Goal: Task Accomplishment & Management: Use online tool/utility

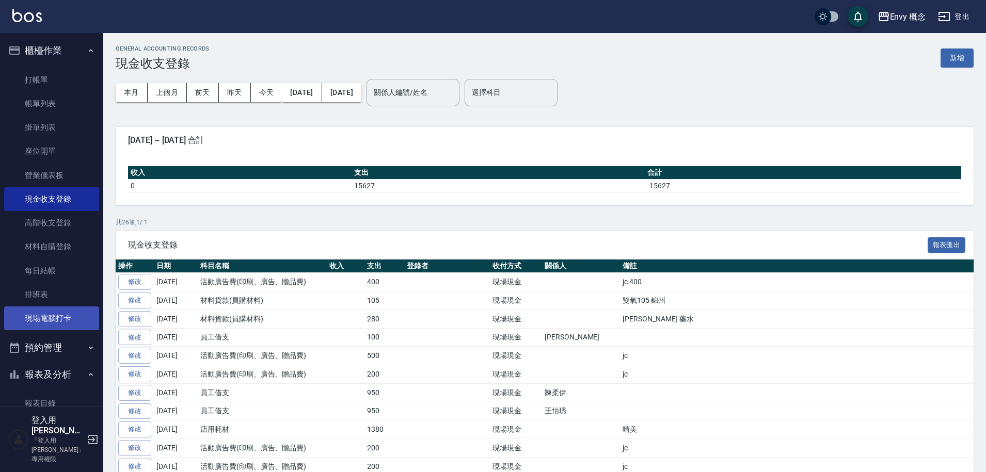
click at [87, 325] on link "現場電腦打卡" at bounding box center [51, 319] width 95 height 24
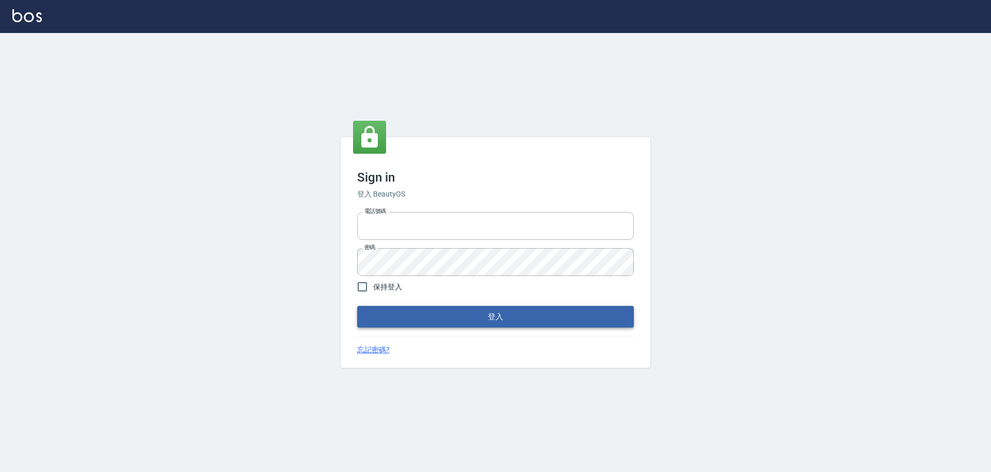
type input "25153595"
click at [475, 316] on button "登入" at bounding box center [495, 317] width 277 height 22
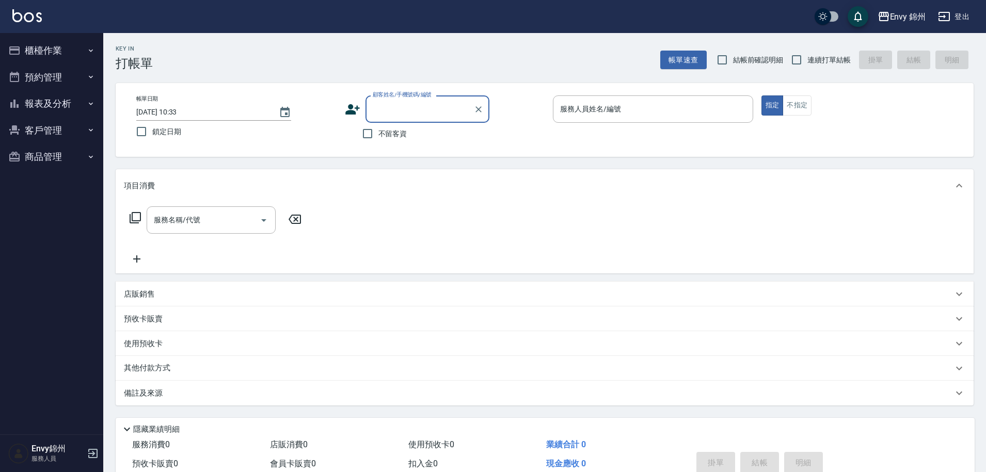
click at [944, 16] on icon "button" at bounding box center [943, 16] width 11 height 9
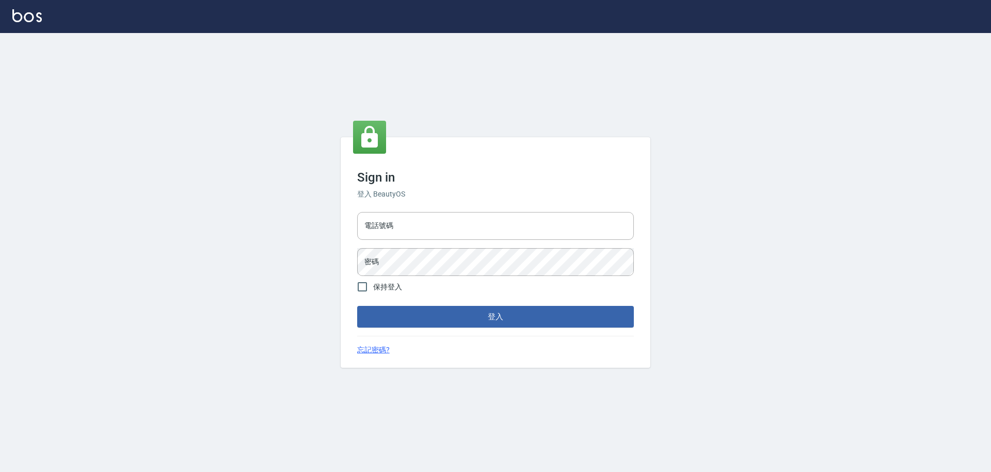
type input "25153595"
click at [463, 220] on input "25153595" at bounding box center [495, 226] width 277 height 28
type input "2"
type input "0930889212"
click at [476, 316] on button "登入" at bounding box center [495, 317] width 277 height 22
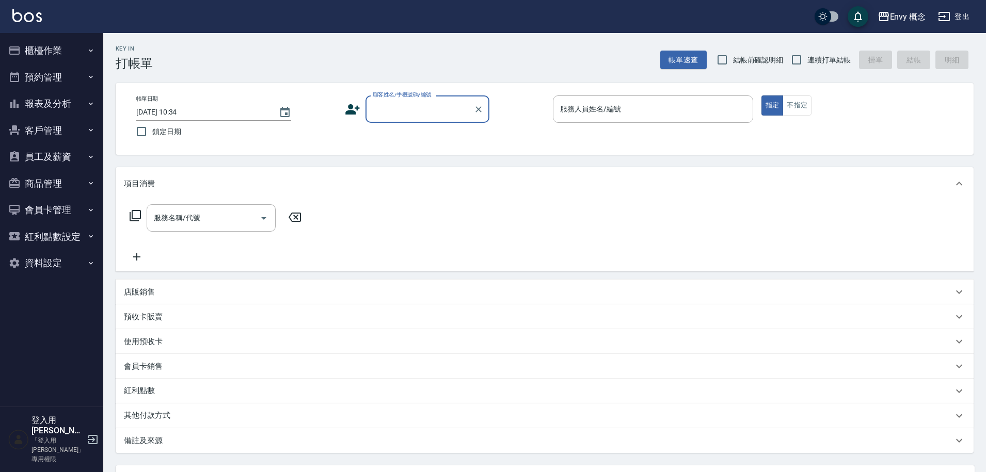
click at [54, 51] on button "櫃檯作業" at bounding box center [51, 50] width 95 height 27
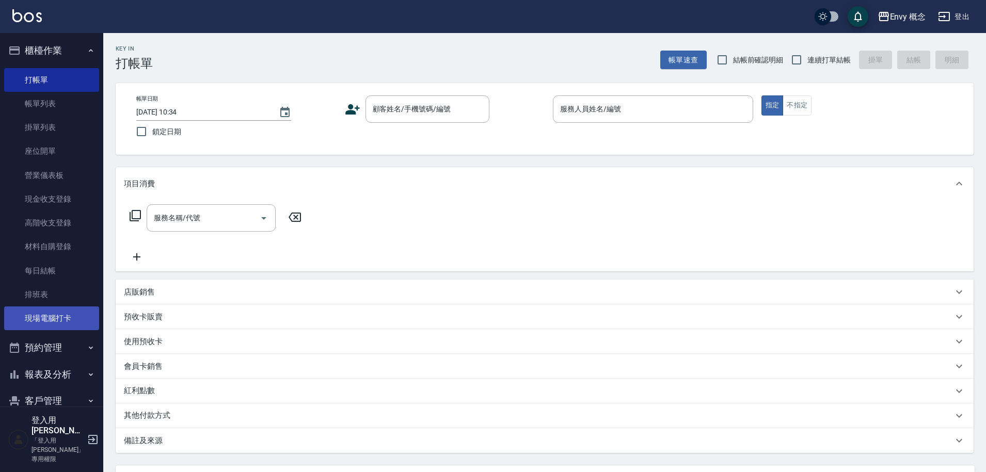
click at [71, 312] on link "現場電腦打卡" at bounding box center [51, 319] width 95 height 24
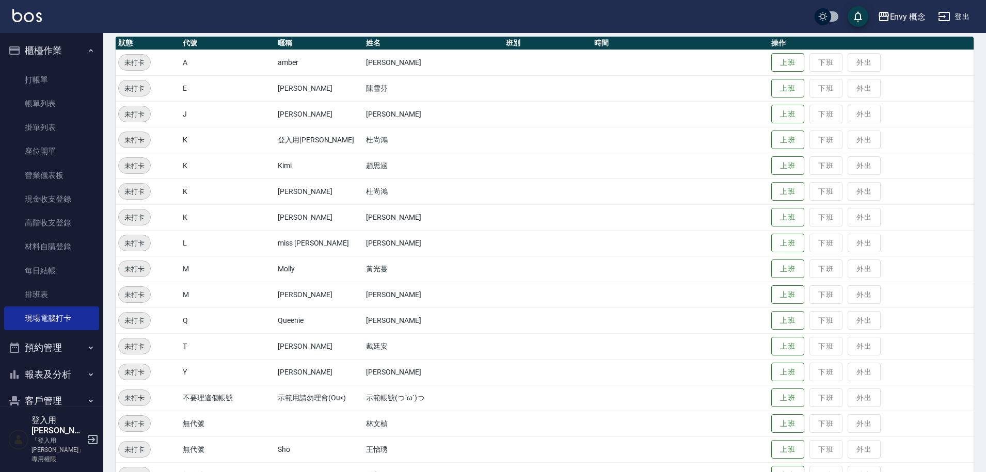
scroll to position [198, 0]
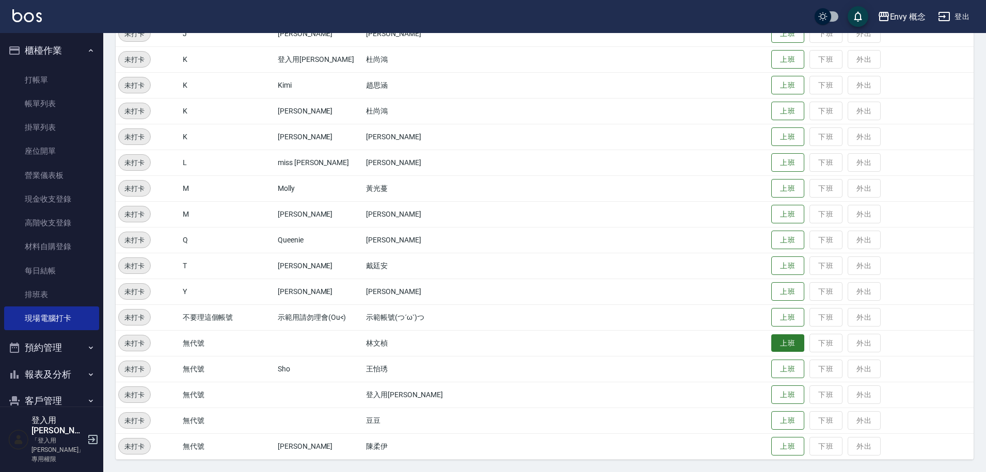
click at [771, 342] on button "上班" at bounding box center [787, 343] width 33 height 18
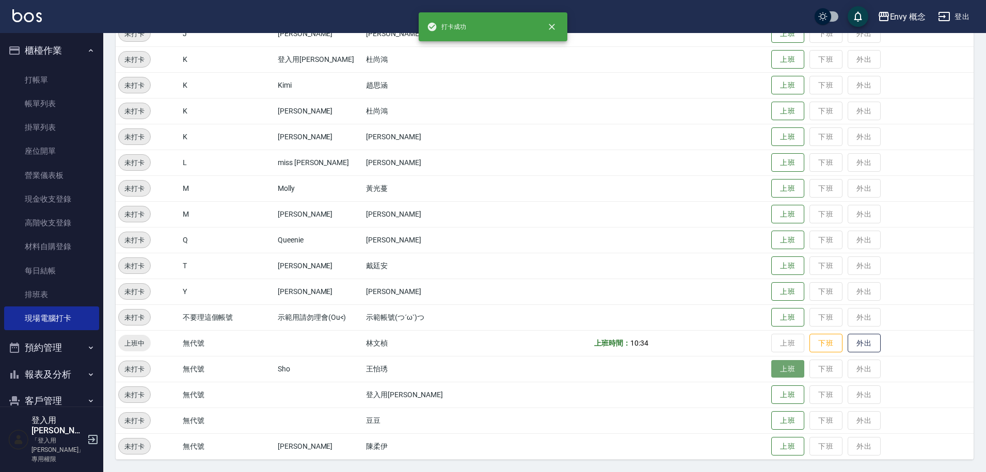
click at [777, 371] on button "上班" at bounding box center [787, 369] width 33 height 18
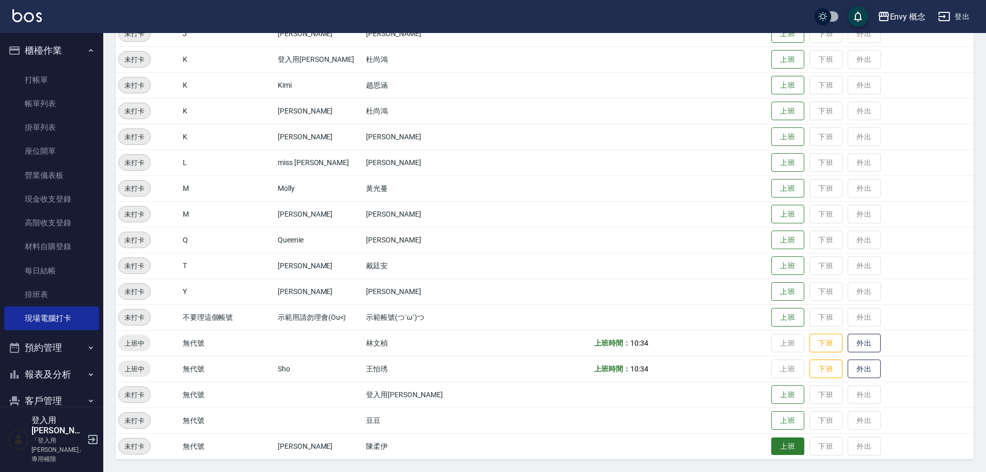
click at [776, 446] on button "上班" at bounding box center [787, 447] width 33 height 18
